Goal: Navigation & Orientation: Find specific page/section

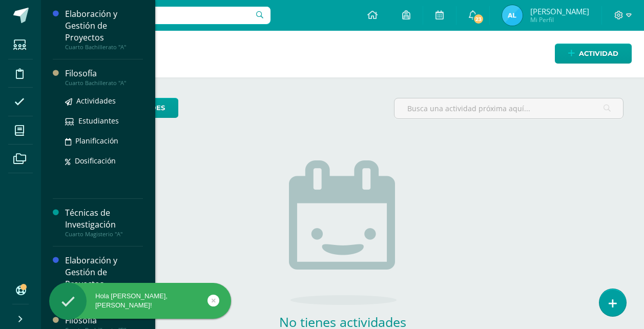
click at [80, 78] on div "Filosofía" at bounding box center [104, 74] width 78 height 12
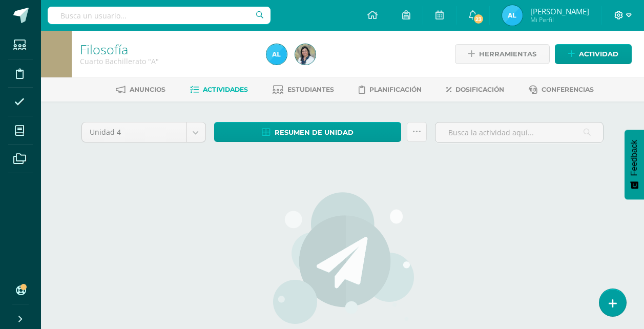
click at [631, 13] on icon at bounding box center [629, 15] width 6 height 9
click at [592, 70] on span "Cerrar sesión" at bounding box center [597, 70] width 46 height 10
